Goal: Navigation & Orientation: Find specific page/section

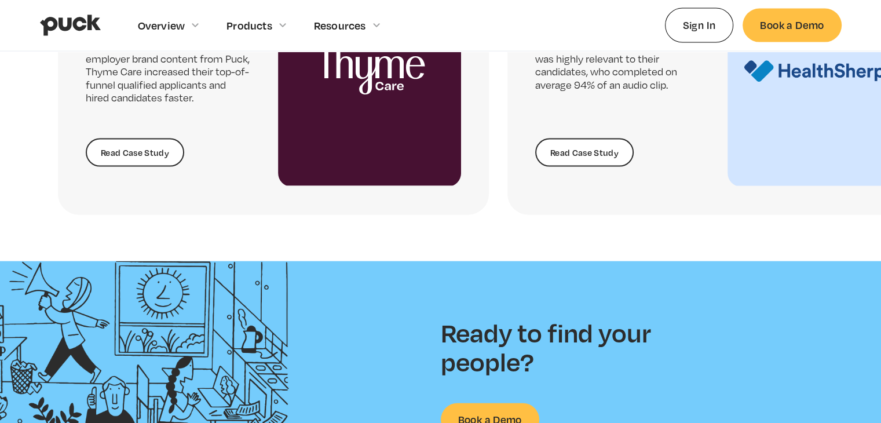
scroll to position [3036, 0]
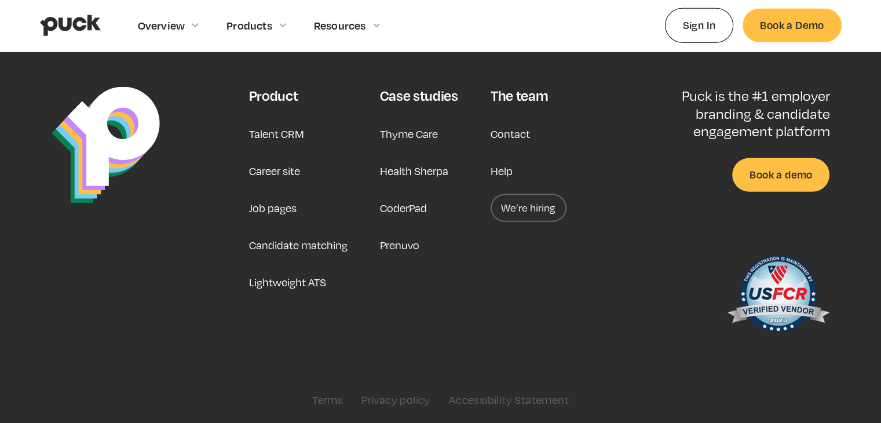
click at [288, 168] on link "Career site" at bounding box center [273, 171] width 51 height 28
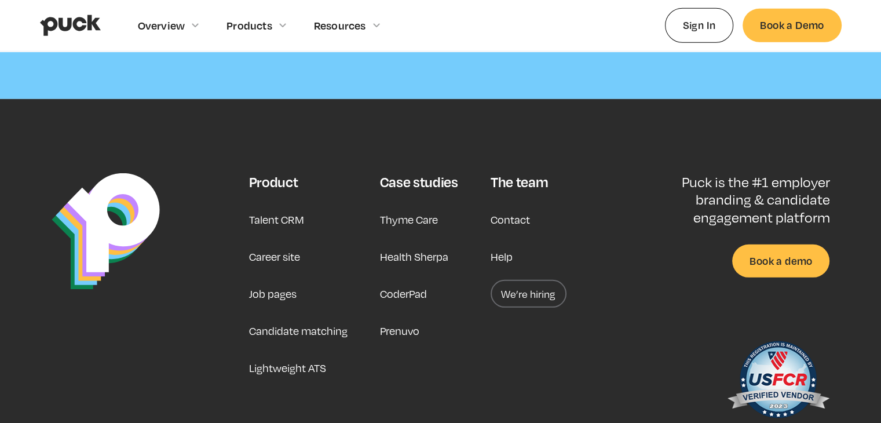
scroll to position [3541, 0]
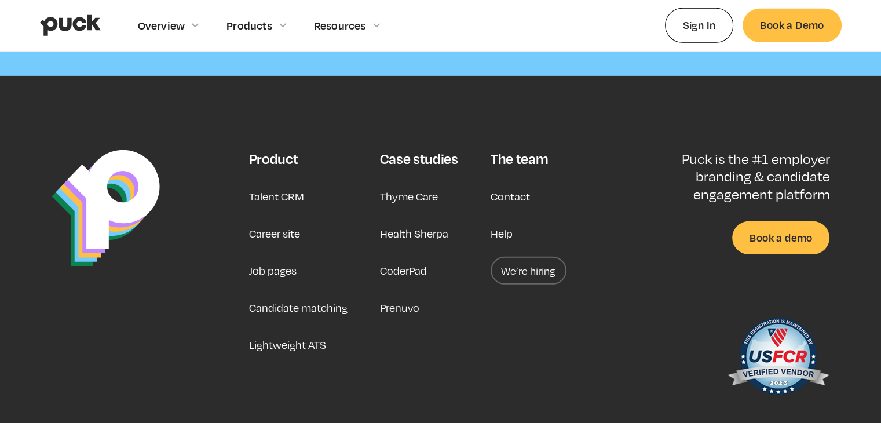
click at [540, 258] on link "We’re hiring" at bounding box center [528, 270] width 76 height 28
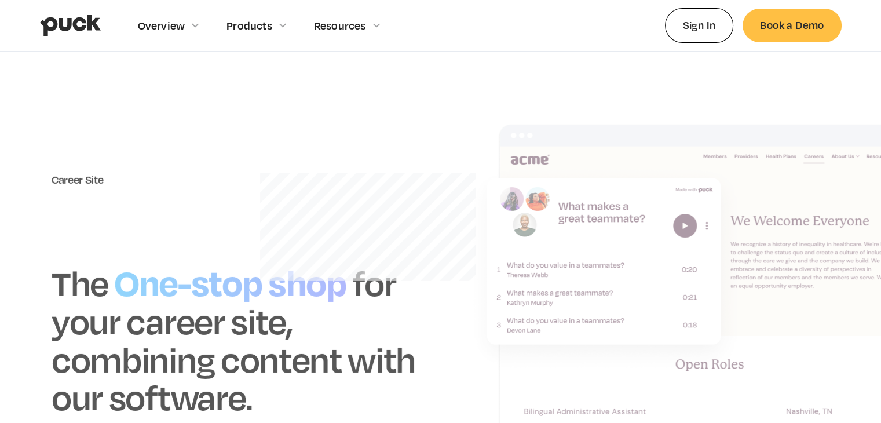
scroll to position [3008, 0]
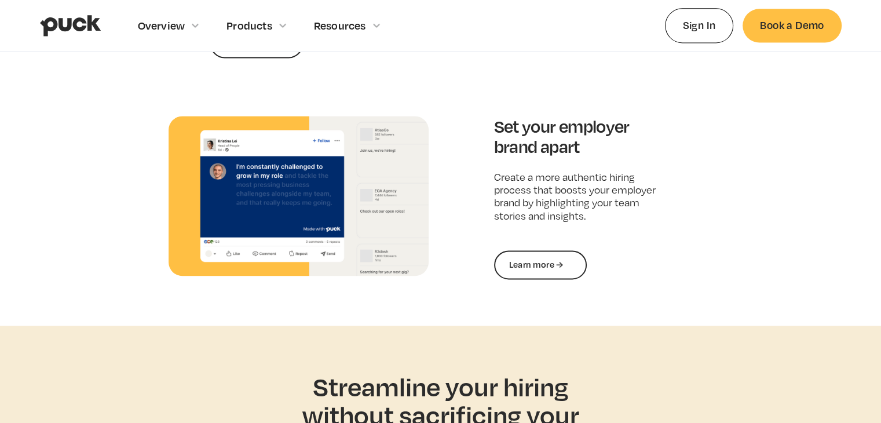
scroll to position [3036, 0]
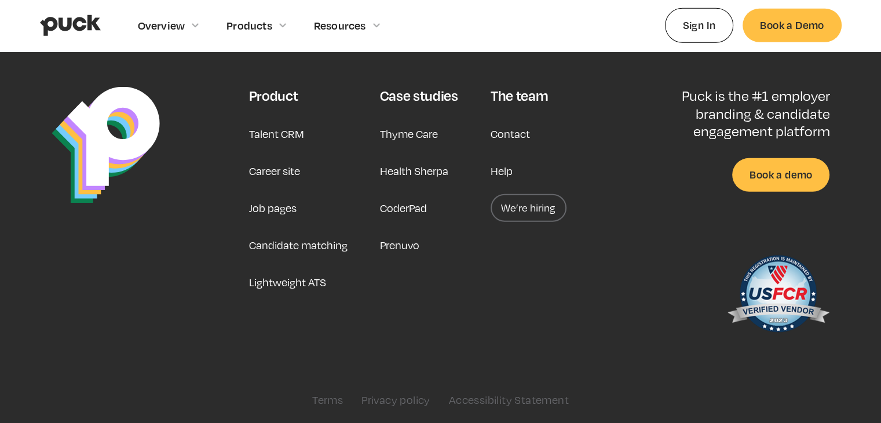
click at [290, 168] on link "Career site" at bounding box center [273, 171] width 51 height 28
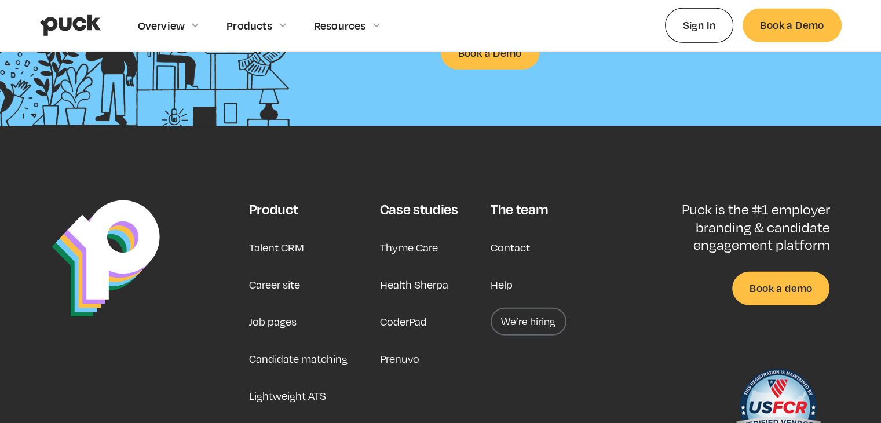
click at [283, 317] on link "Job pages" at bounding box center [271, 321] width 47 height 28
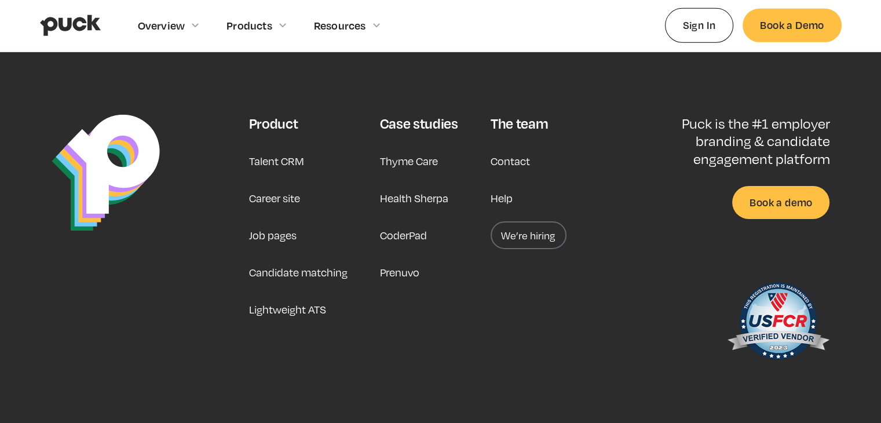
scroll to position [3713, 0]
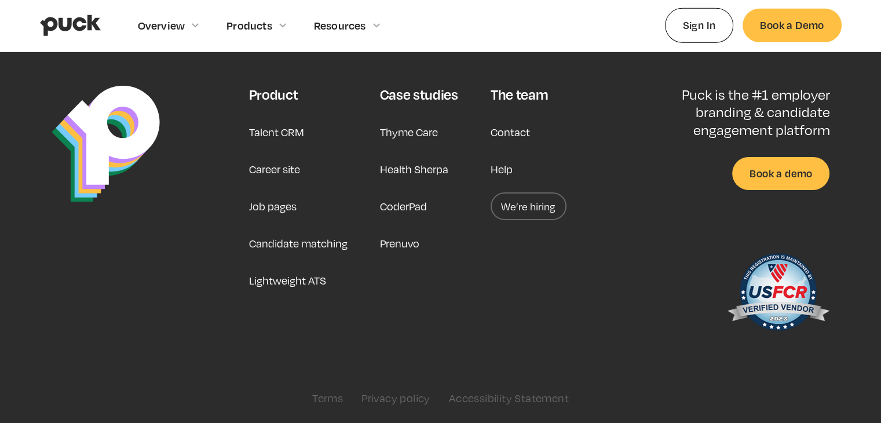
drag, startPoint x: 361, startPoint y: 3, endPoint x: 192, endPoint y: 104, distance: 196.8
click at [192, 104] on link at bounding box center [145, 213] width 186 height 255
